Goal: Communication & Community: Answer question/provide support

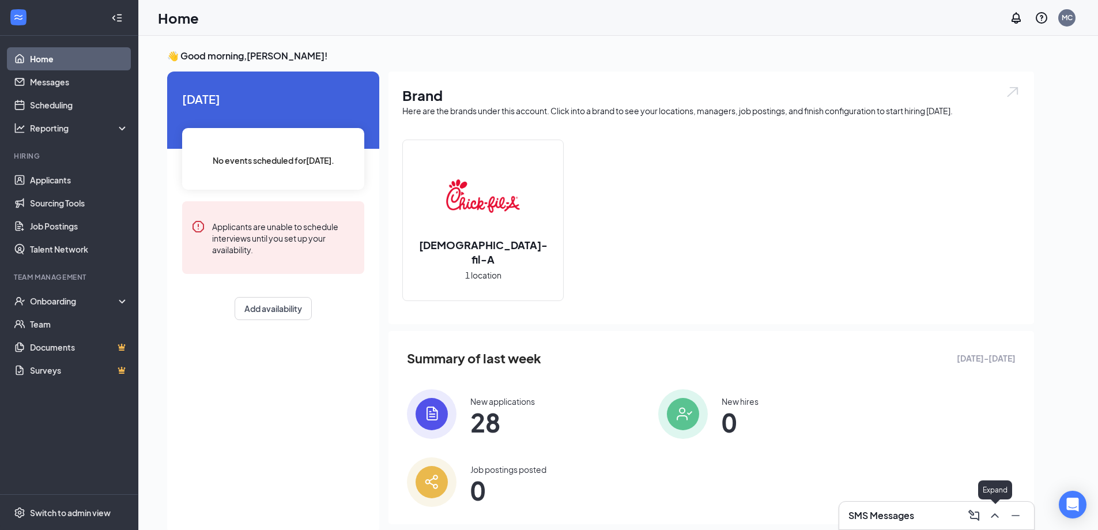
click at [995, 515] on icon "ChevronUp" at bounding box center [993, 515] width 7 height 5
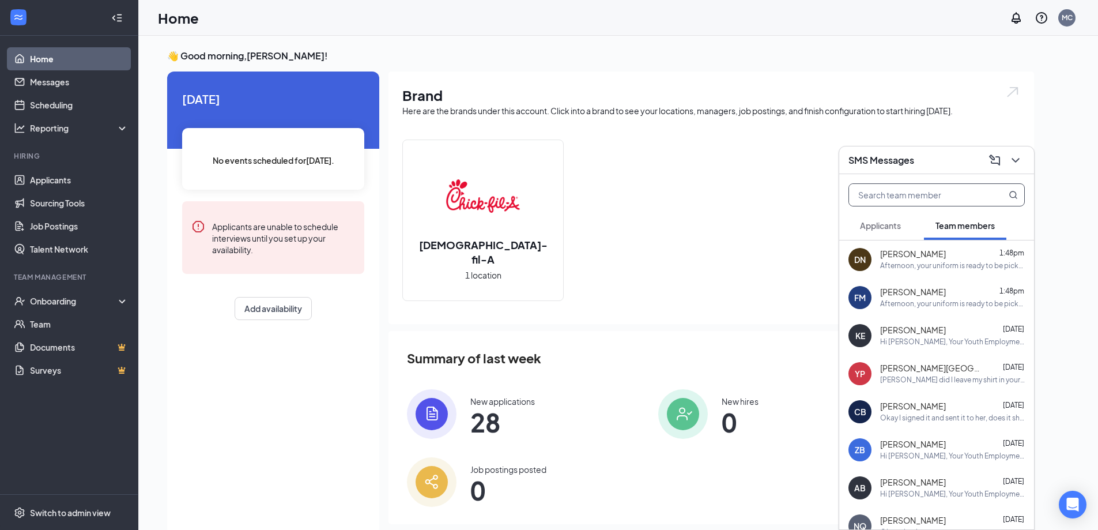
click at [932, 198] on input "text" at bounding box center [917, 195] width 137 height 22
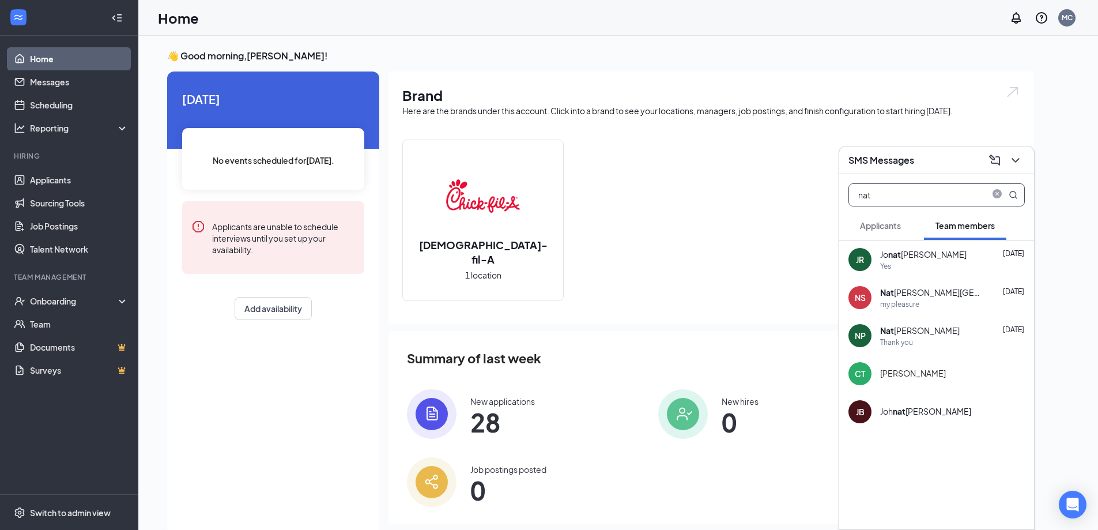
type input "nat"
click at [921, 307] on div "my pleasure" at bounding box center [952, 304] width 145 height 10
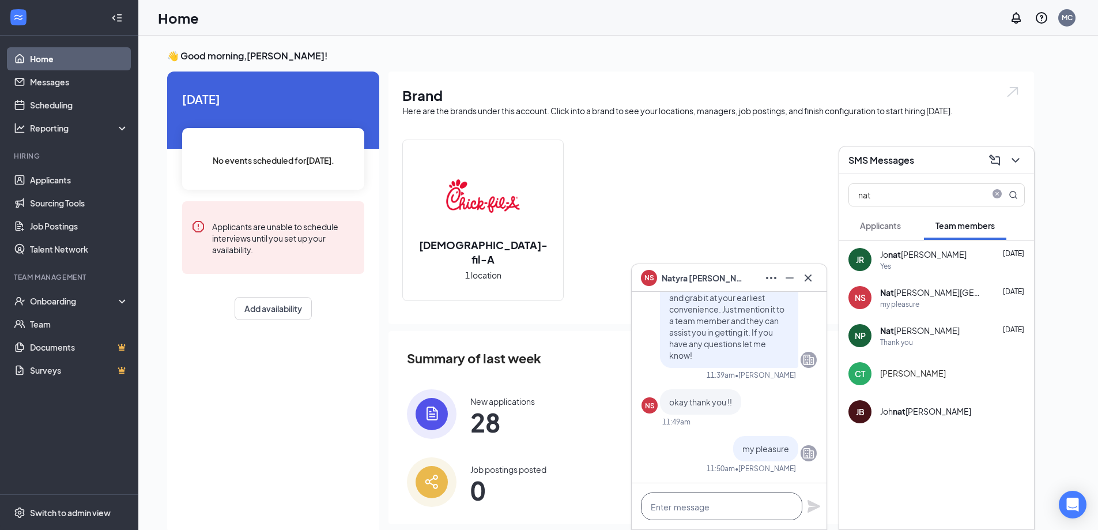
click at [698, 508] on textarea at bounding box center [721, 506] width 161 height 28
paste textarea "Hey {name}, this is [PERSON_NAME]! I noticed your birthday was recently and you…"
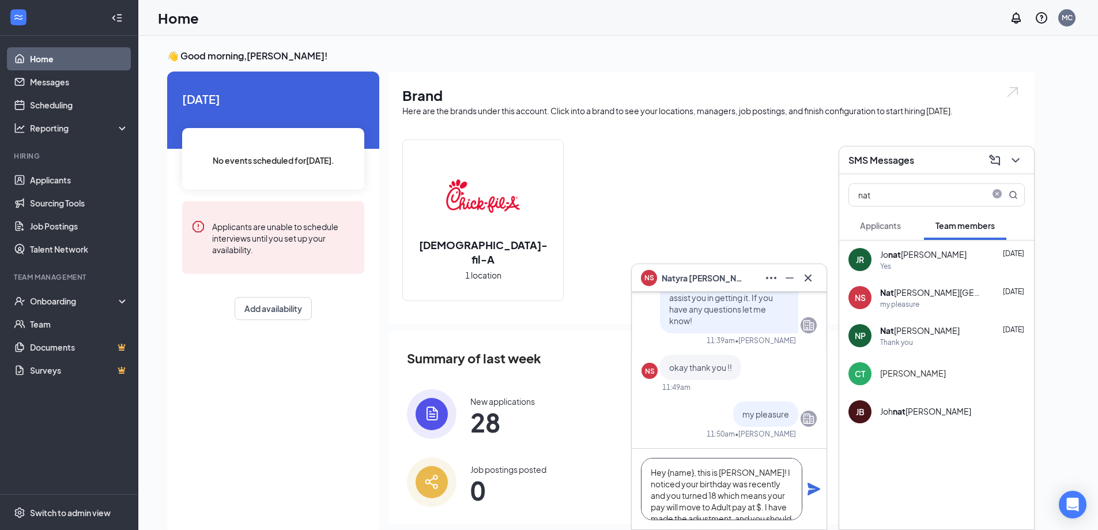
click at [671, 472] on textarea "Hey {name}, this is [PERSON_NAME]! I noticed your birthday was recently and you…" at bounding box center [721, 488] width 161 height 62
click at [735, 505] on textarea "Hey [PERSON_NAME], this is [PERSON_NAME]! I noticed your birthday was recently …" at bounding box center [721, 488] width 161 height 62
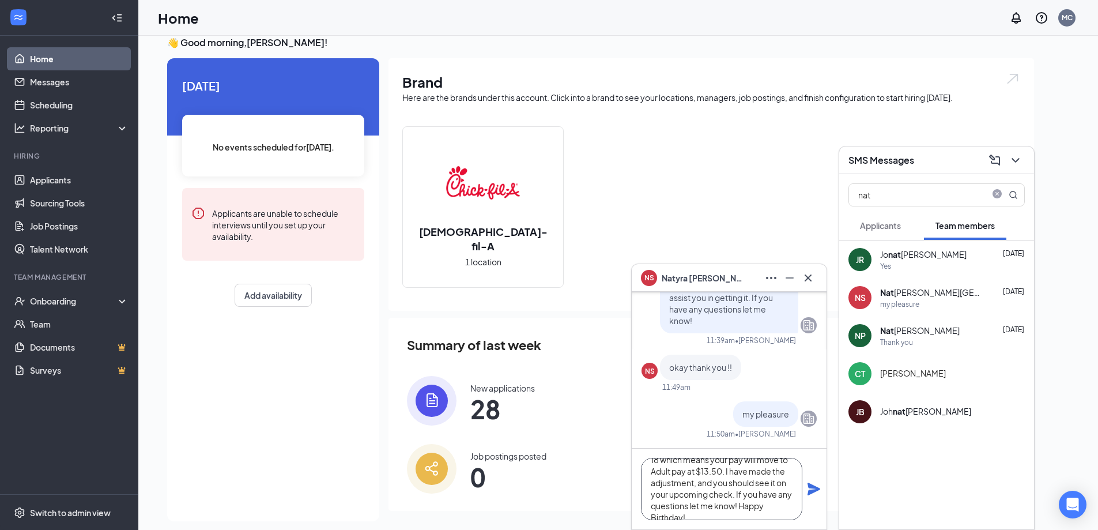
scroll to position [24, 0]
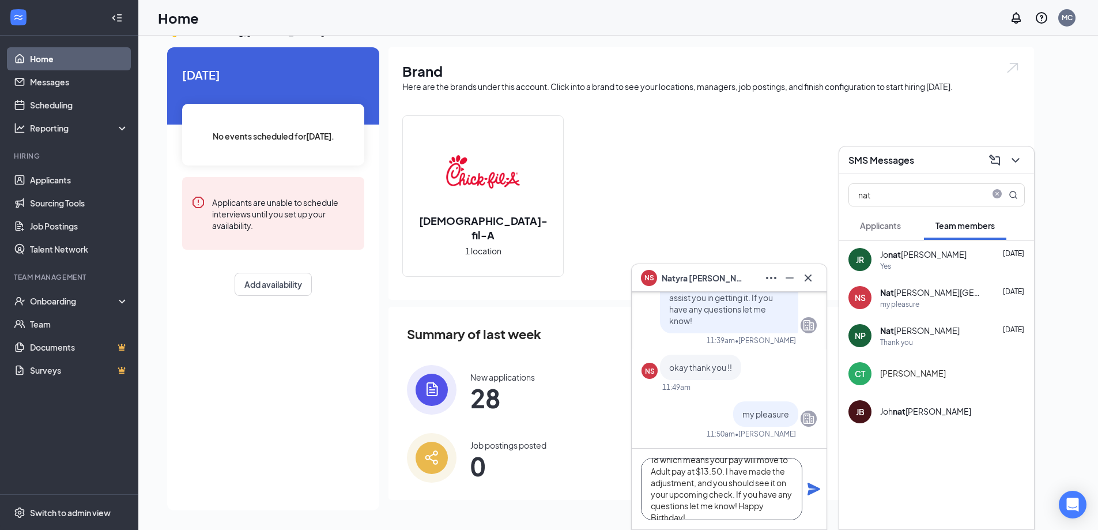
click at [746, 481] on textarea "Hey [PERSON_NAME], this is [PERSON_NAME]! I noticed your birthday was recently …" at bounding box center [721, 488] width 161 height 62
click at [756, 485] on textarea "Hey [PERSON_NAME], this is [PERSON_NAME]! I noticed your birthday was recently …" at bounding box center [721, 488] width 161 height 62
click at [740, 487] on textarea "Hey [PERSON_NAME], this is [PERSON_NAME]! I noticed your birthday was recently …" at bounding box center [721, 488] width 161 height 62
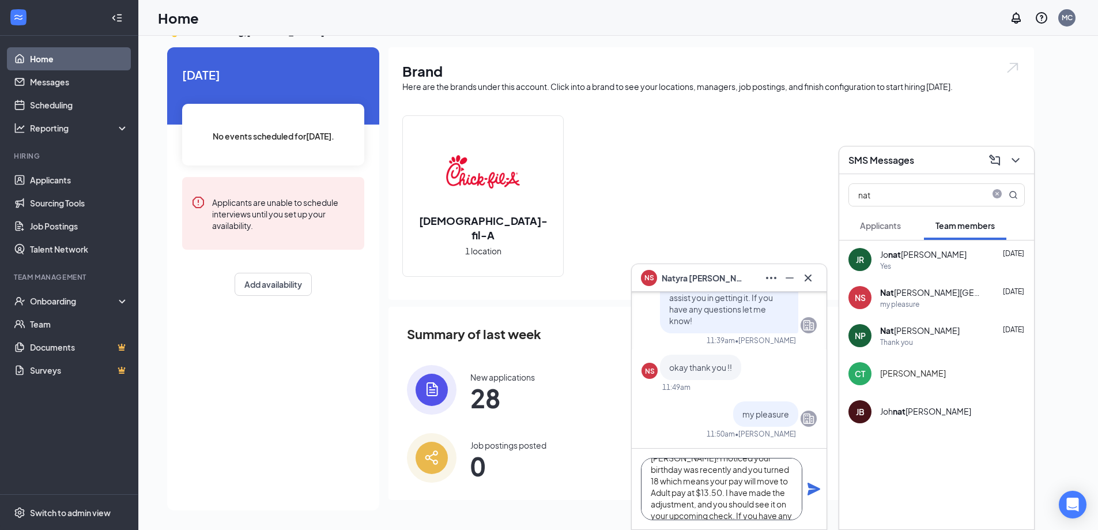
scroll to position [47, 0]
click at [732, 483] on textarea "Hey [PERSON_NAME], this is [PERSON_NAME]! I noticed your birthday was recently …" at bounding box center [721, 488] width 161 height 62
click at [740, 481] on textarea "Hey [PERSON_NAME], this is [PERSON_NAME]! I noticed your birthday was recently …" at bounding box center [721, 488] width 161 height 62
click at [740, 482] on textarea "Hey [PERSON_NAME], this is [PERSON_NAME]! I noticed your birthday was recently …" at bounding box center [721, 488] width 161 height 62
type textarea "Hey [PERSON_NAME], this is [PERSON_NAME]! I noticed your birthday was recently …"
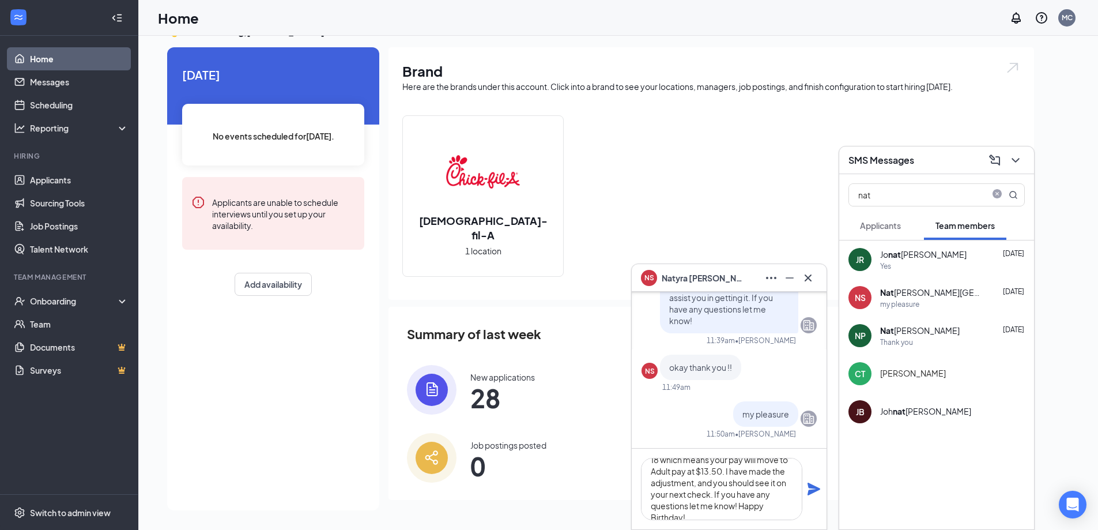
click at [816, 487] on icon "Plane" at bounding box center [813, 488] width 13 height 13
click at [814, 282] on icon "Cross" at bounding box center [808, 278] width 14 height 14
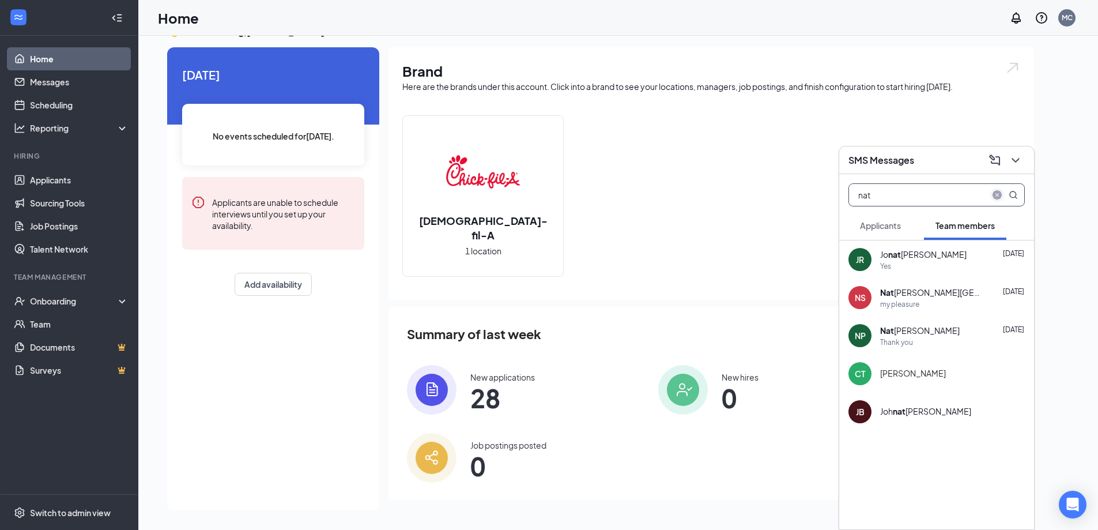
click at [1000, 191] on icon "close-circle" at bounding box center [996, 194] width 9 height 9
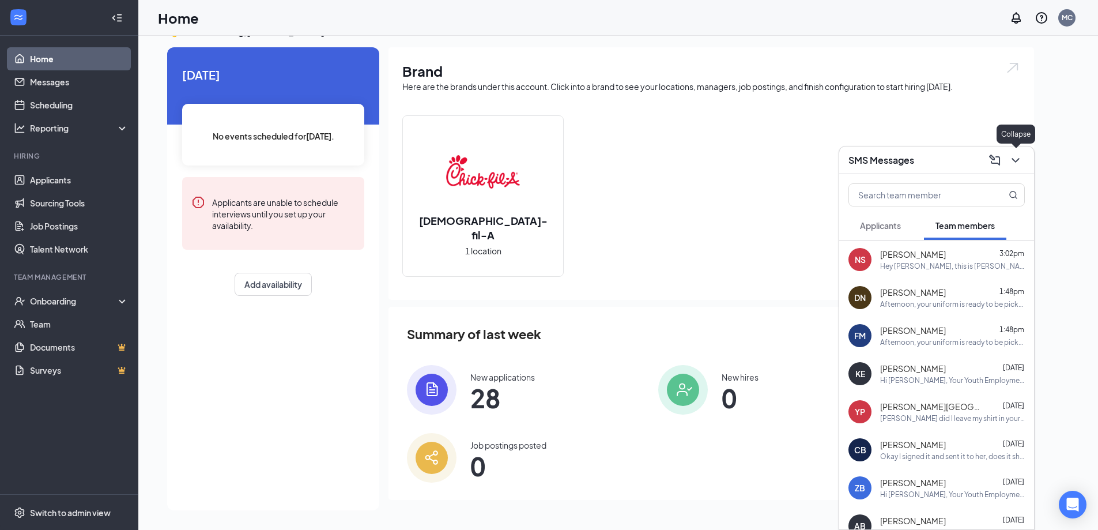
click at [1014, 153] on icon "ChevronDown" at bounding box center [1015, 160] width 14 height 14
